Goal: Transaction & Acquisition: Book appointment/travel/reservation

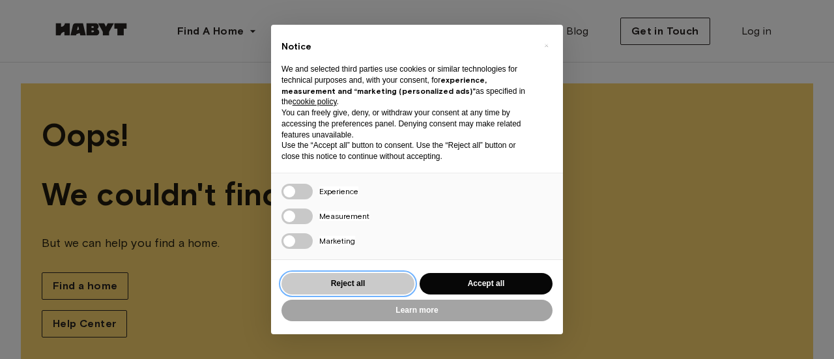
click at [336, 291] on button "Reject all" at bounding box center [348, 284] width 133 height 22
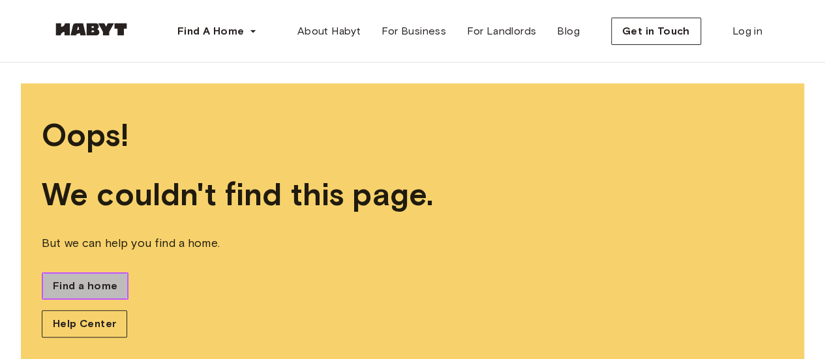
click at [69, 283] on span "Find a home" at bounding box center [85, 286] width 65 height 16
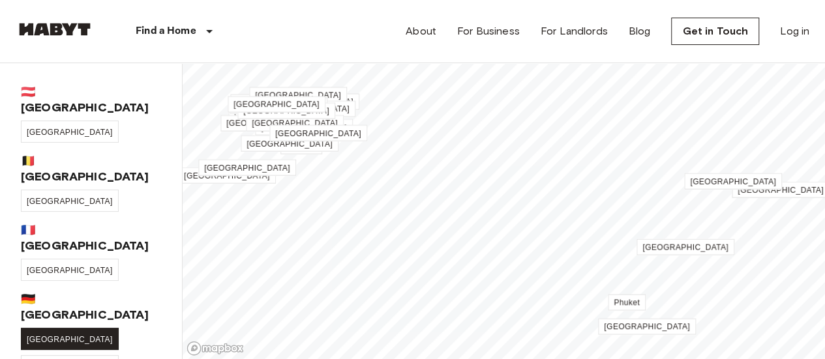
click at [35, 328] on link "[GEOGRAPHIC_DATA]" at bounding box center [70, 339] width 98 height 22
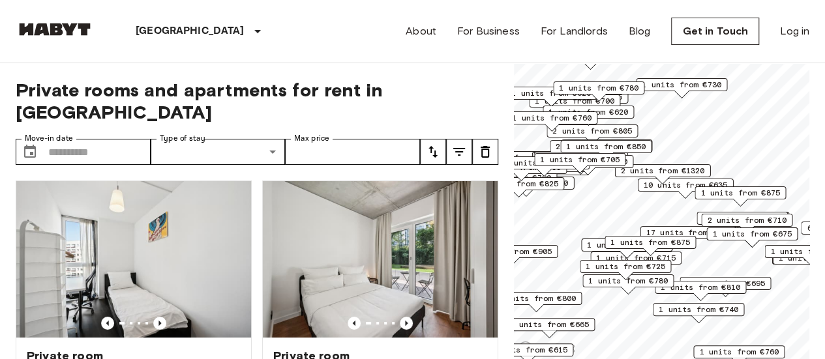
scroll to position [26, 0]
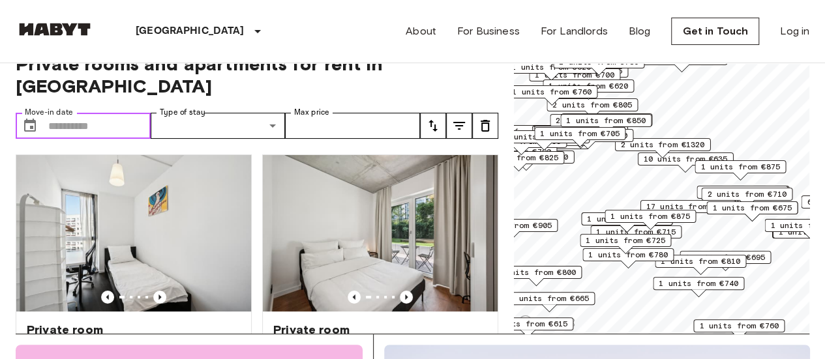
click at [69, 113] on input "Move-in date" at bounding box center [99, 126] width 102 height 26
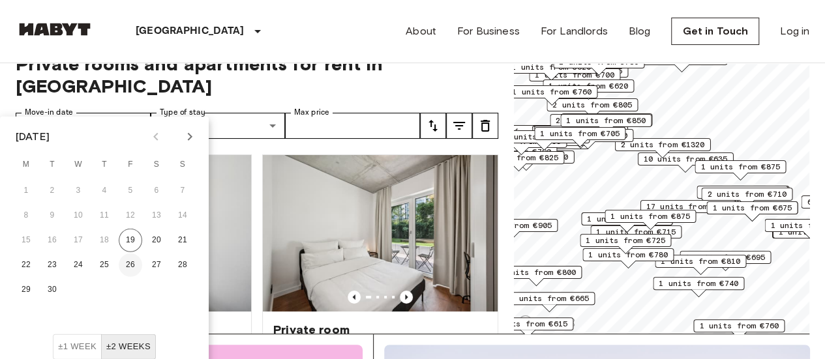
click at [126, 265] on button "26" at bounding box center [130, 265] width 23 height 23
type input "**********"
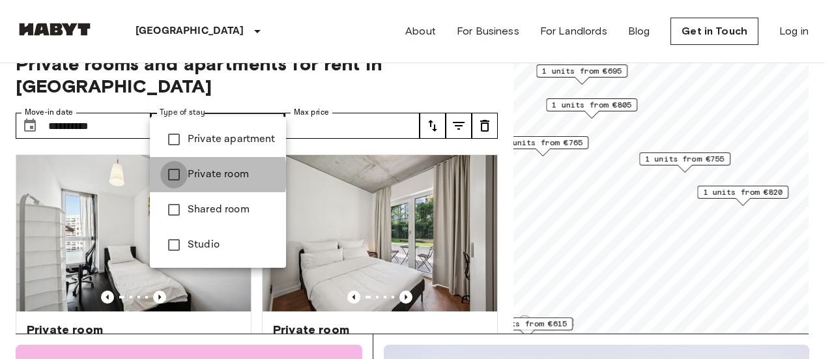
type input "**********"
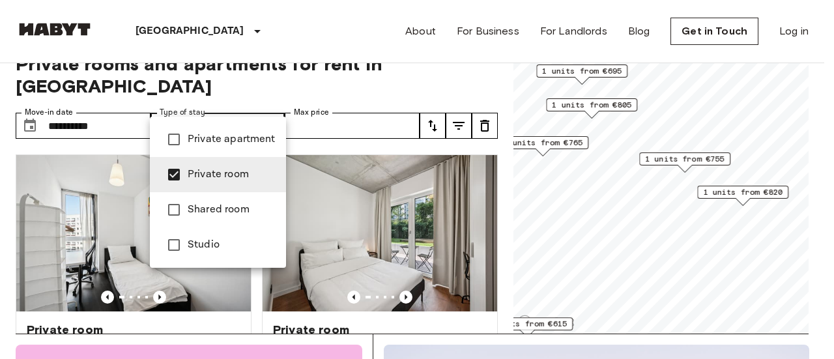
click at [334, 89] on div at bounding box center [417, 179] width 834 height 359
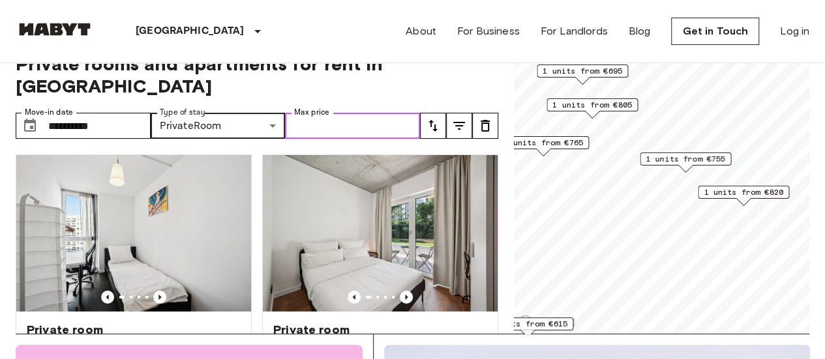
click at [345, 113] on input "Max price" at bounding box center [352, 126] width 135 height 26
type input "*"
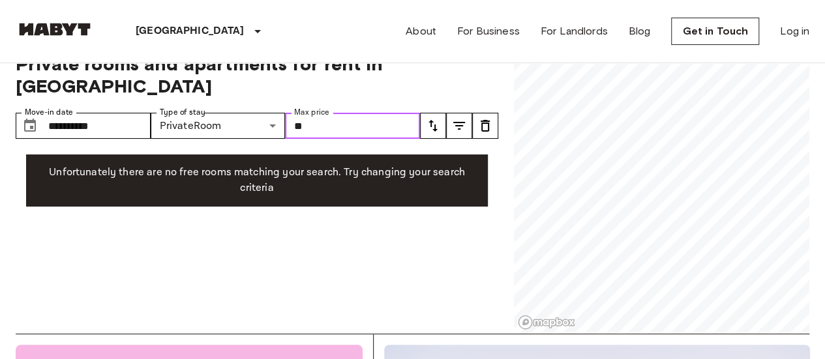
type input "*"
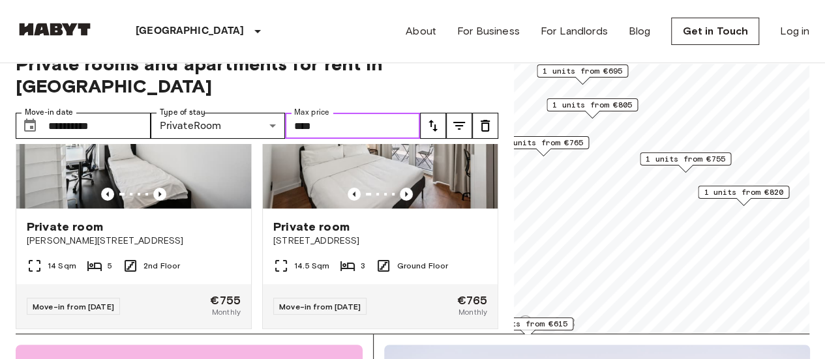
scroll to position [104, 0]
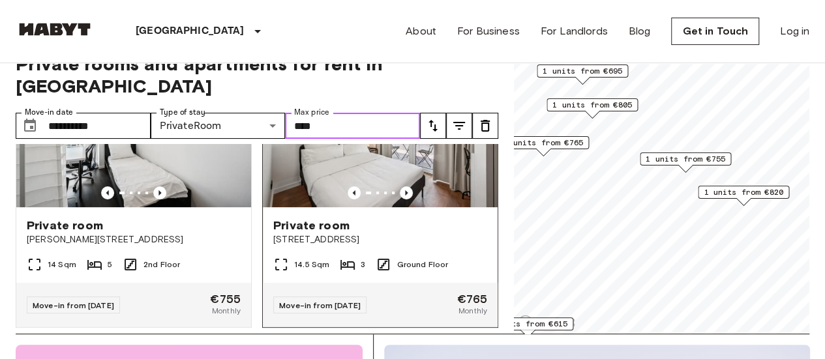
type input "****"
click at [400, 186] on icon "Previous image" at bounding box center [406, 192] width 13 height 13
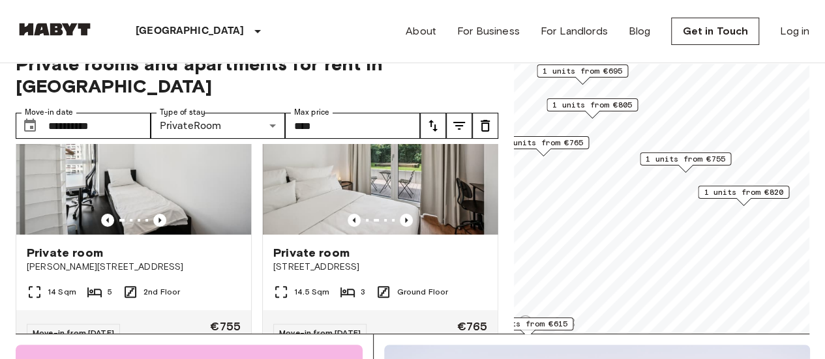
scroll to position [52, 0]
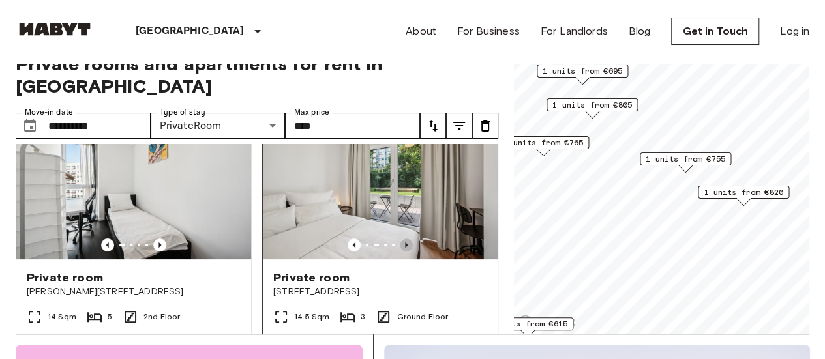
click at [400, 239] on icon "Previous image" at bounding box center [406, 245] width 13 height 13
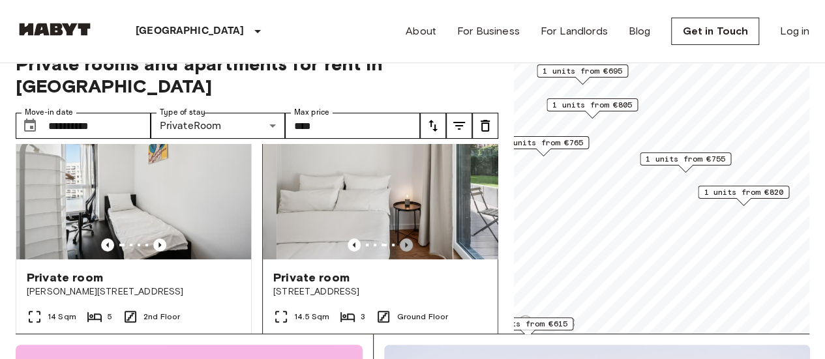
click at [400, 239] on icon "Previous image" at bounding box center [406, 245] width 13 height 13
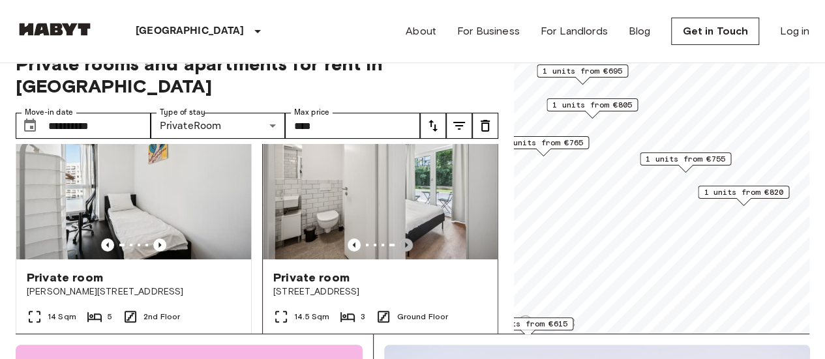
click at [400, 239] on icon "Previous image" at bounding box center [406, 245] width 13 height 13
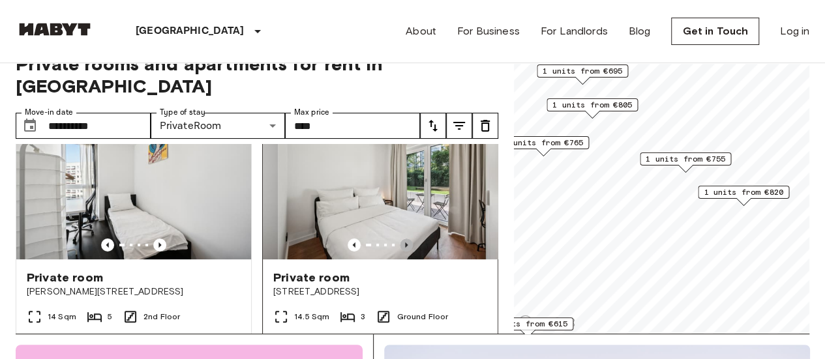
click at [400, 239] on icon "Previous image" at bounding box center [406, 245] width 13 height 13
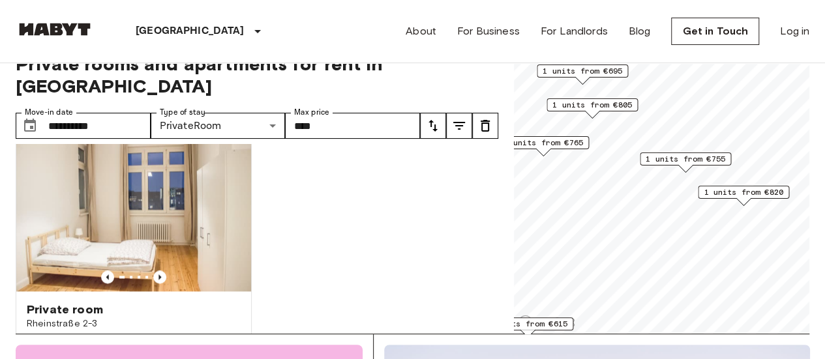
scroll to position [903, 0]
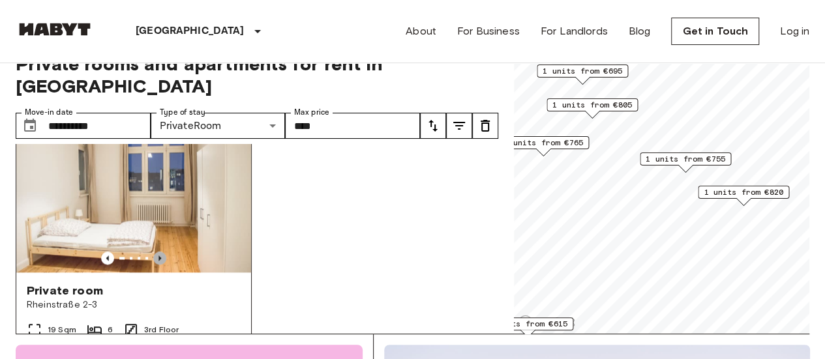
click at [153, 252] on icon "Previous image" at bounding box center [159, 258] width 13 height 13
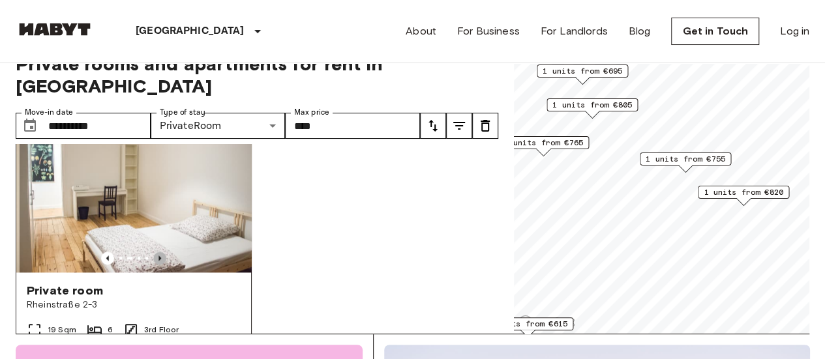
click at [153, 252] on icon "Previous image" at bounding box center [159, 258] width 13 height 13
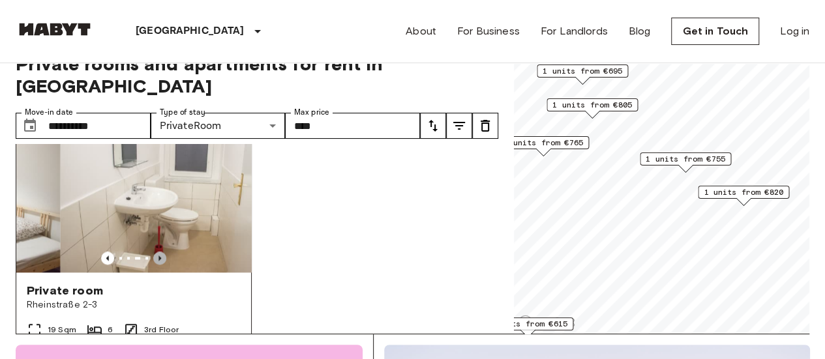
click at [153, 252] on icon "Previous image" at bounding box center [159, 258] width 13 height 13
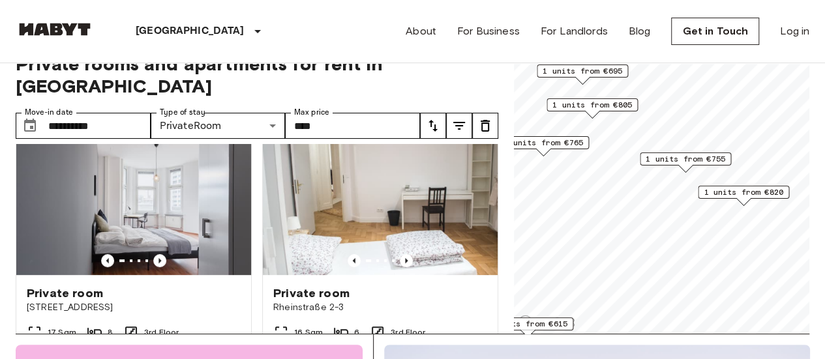
scroll to position [325, 0]
click at [90, 285] on span "Private room" at bounding box center [65, 293] width 76 height 16
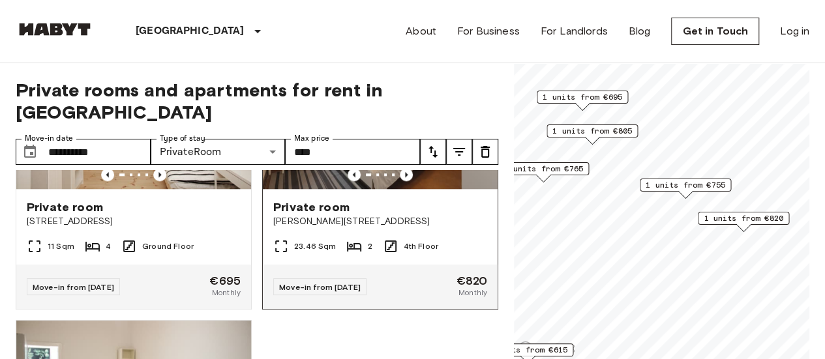
scroll to position [716, 0]
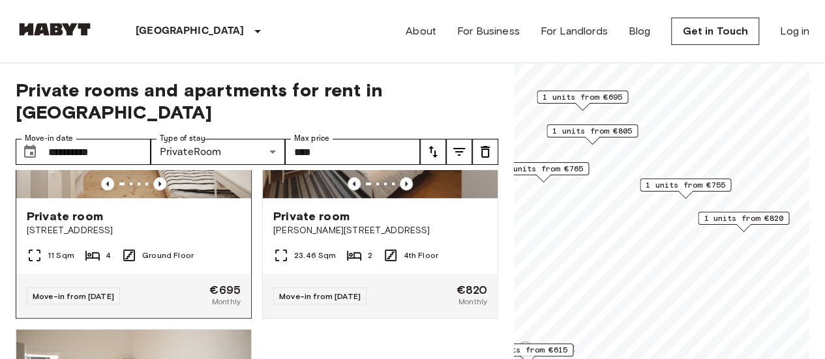
click at [67, 224] on span "Liebenwalder Straße 14" at bounding box center [134, 230] width 214 height 13
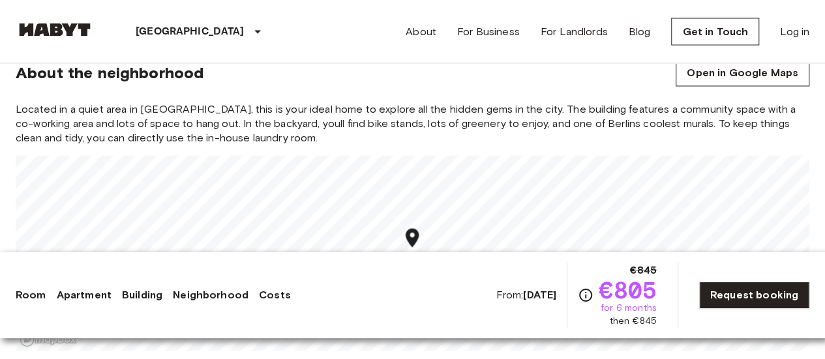
scroll to position [1142, 0]
